Goal: Task Accomplishment & Management: Use online tool/utility

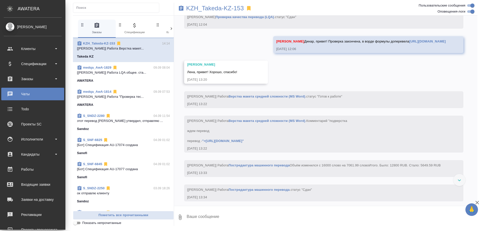
scroll to position [2588, 0]
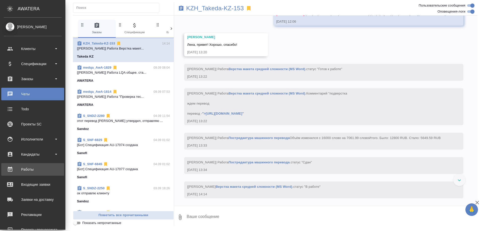
click at [20, 169] on div "Работы" at bounding box center [33, 170] width 58 height 8
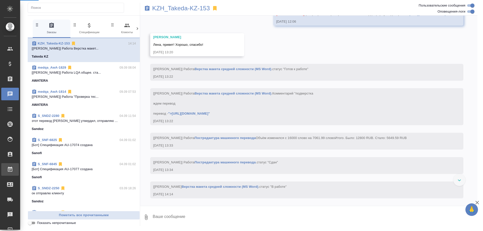
scroll to position [2558, 0]
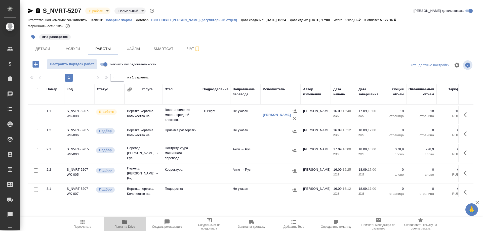
click at [128, 221] on icon "button" at bounding box center [125, 222] width 6 height 6
click at [162, 47] on span "Smartcat" at bounding box center [163, 49] width 24 height 6
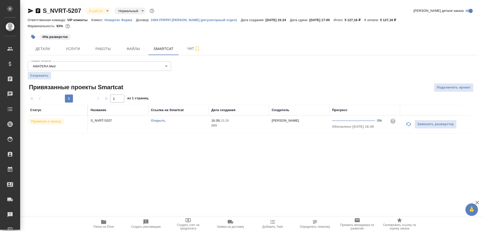
click at [160, 120] on link "Открыть" at bounding box center [158, 121] width 14 height 4
click at [155, 121] on link "Открыть" at bounding box center [158, 121] width 14 height 4
click at [158, 121] on link "Открыть" at bounding box center [158, 121] width 14 height 4
